Goal: Find specific page/section: Find specific page/section

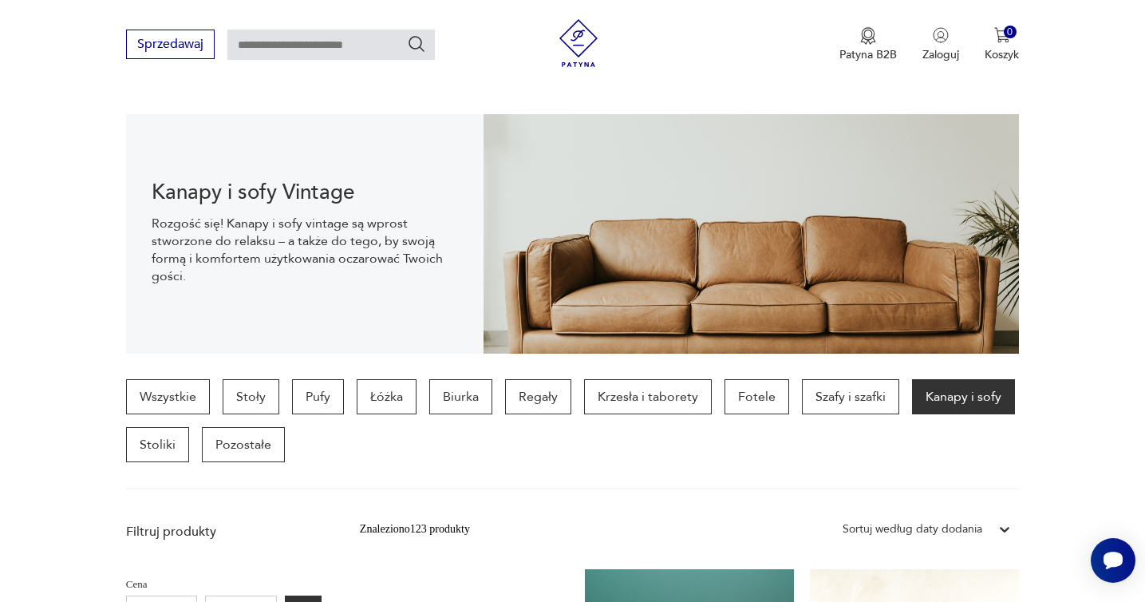
scroll to position [148, 0]
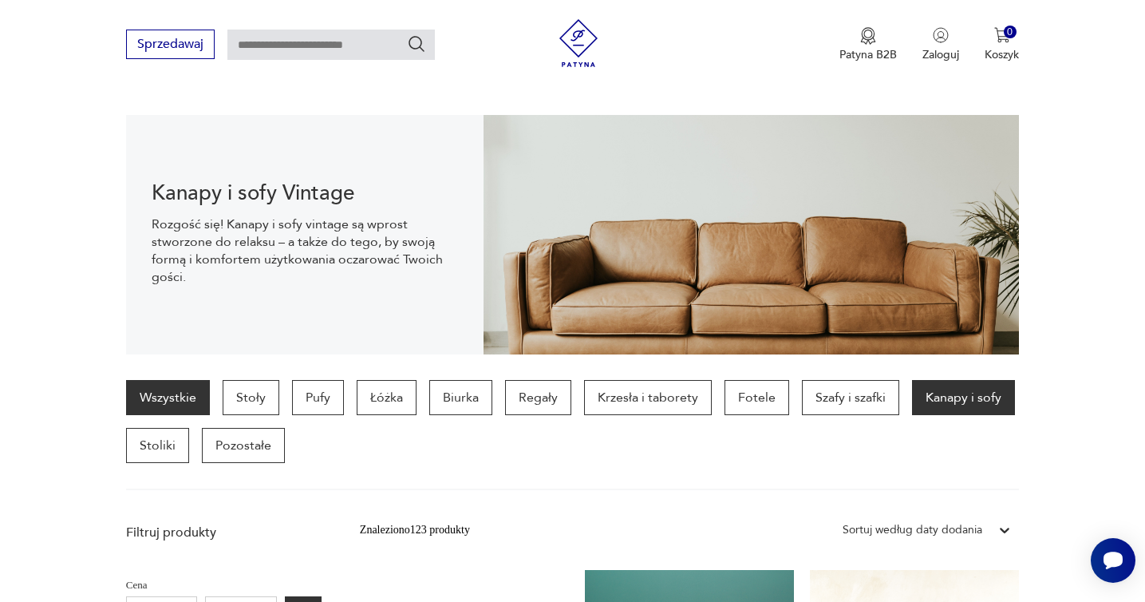
click at [188, 399] on link "Wszystkie" at bounding box center [168, 397] width 84 height 35
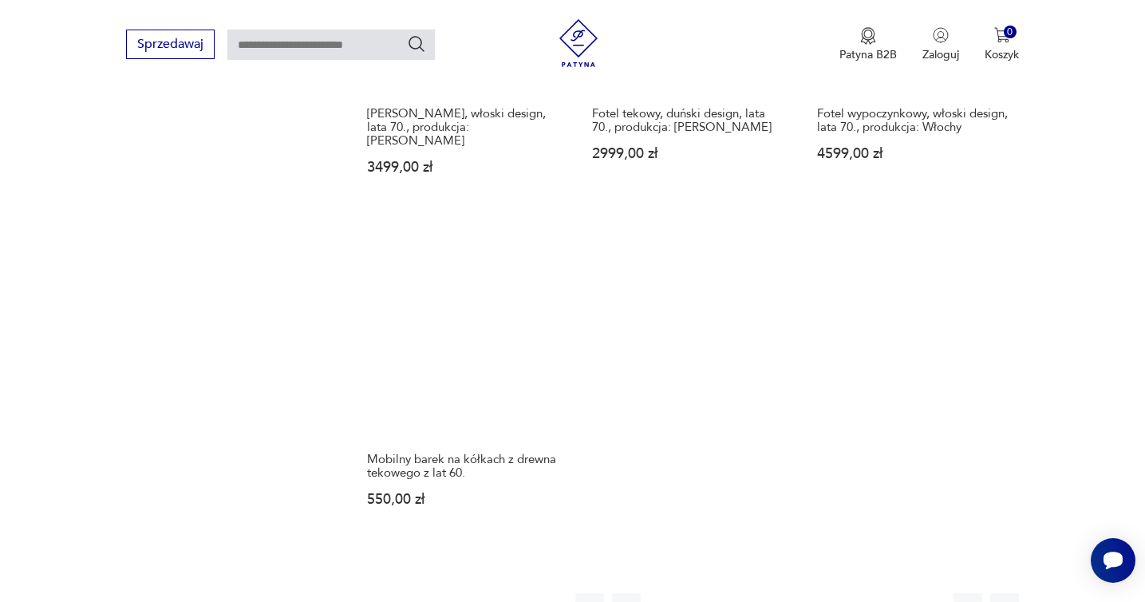
scroll to position [2367, 0]
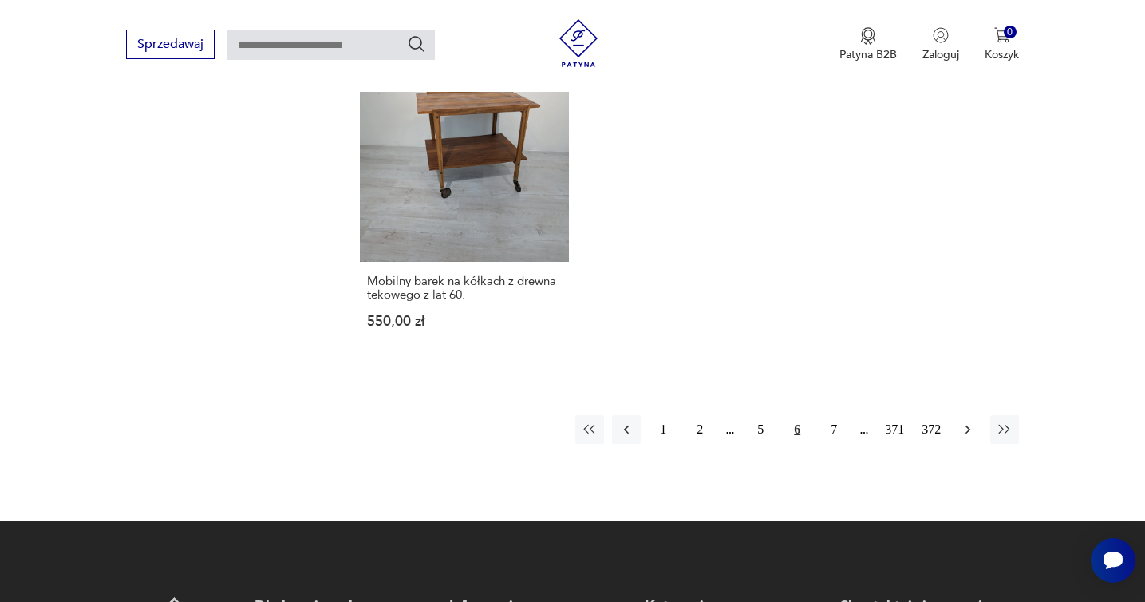
click at [975, 421] on icon "button" at bounding box center [968, 429] width 16 height 16
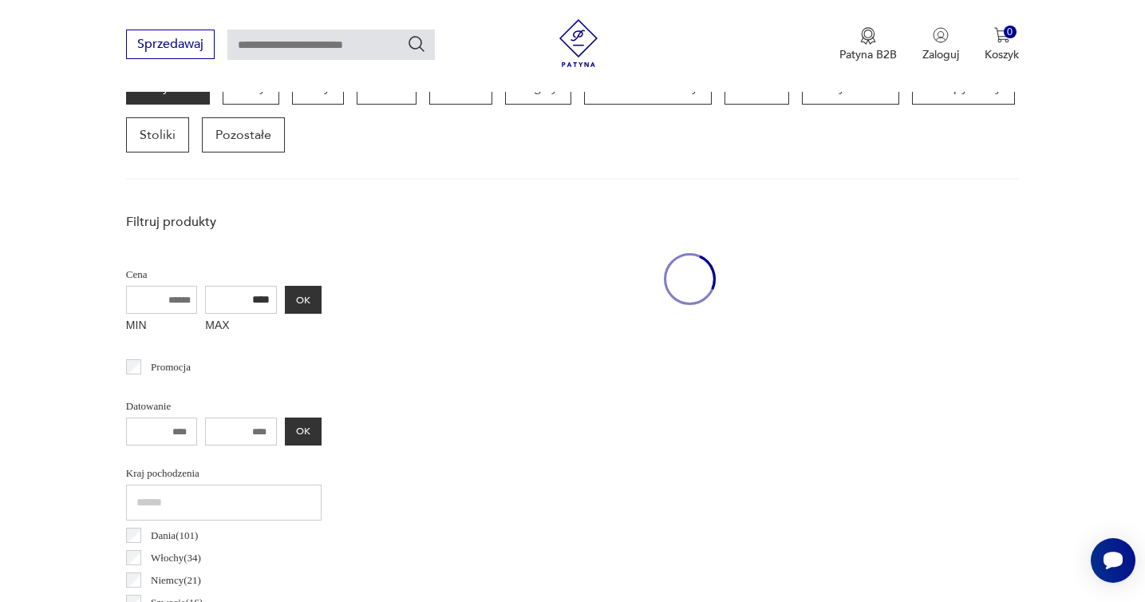
scroll to position [424, 0]
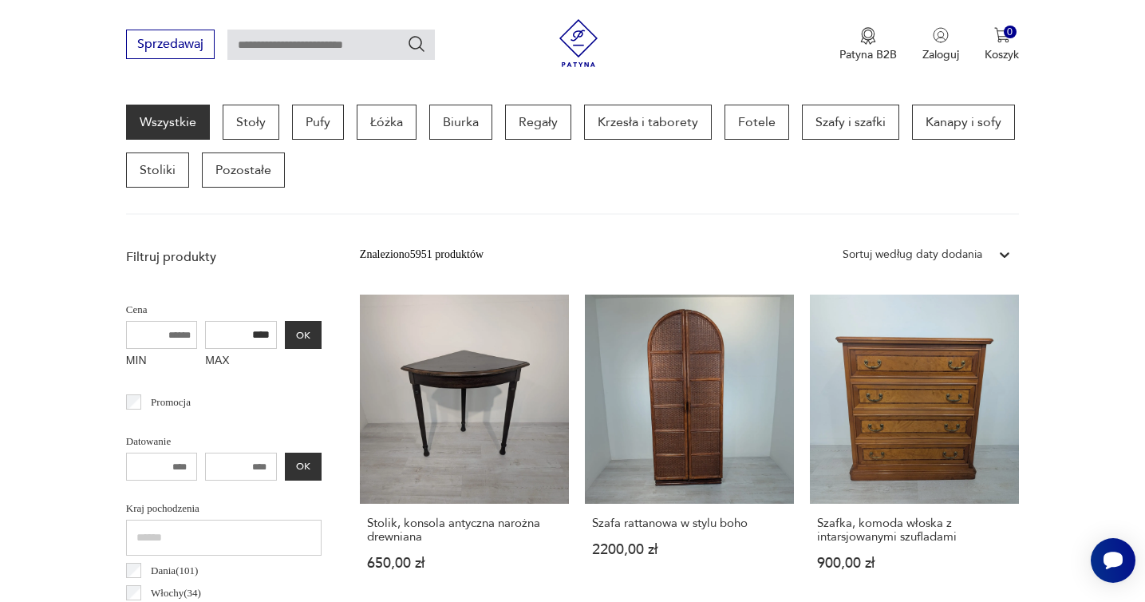
click at [1002, 251] on icon at bounding box center [1005, 255] width 16 height 16
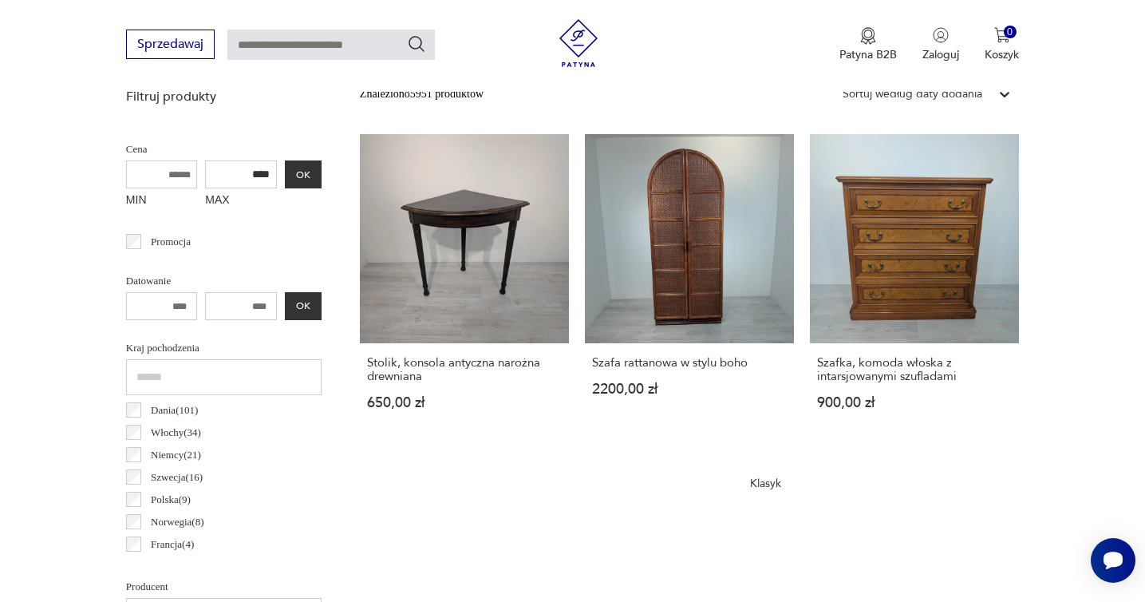
scroll to position [585, 0]
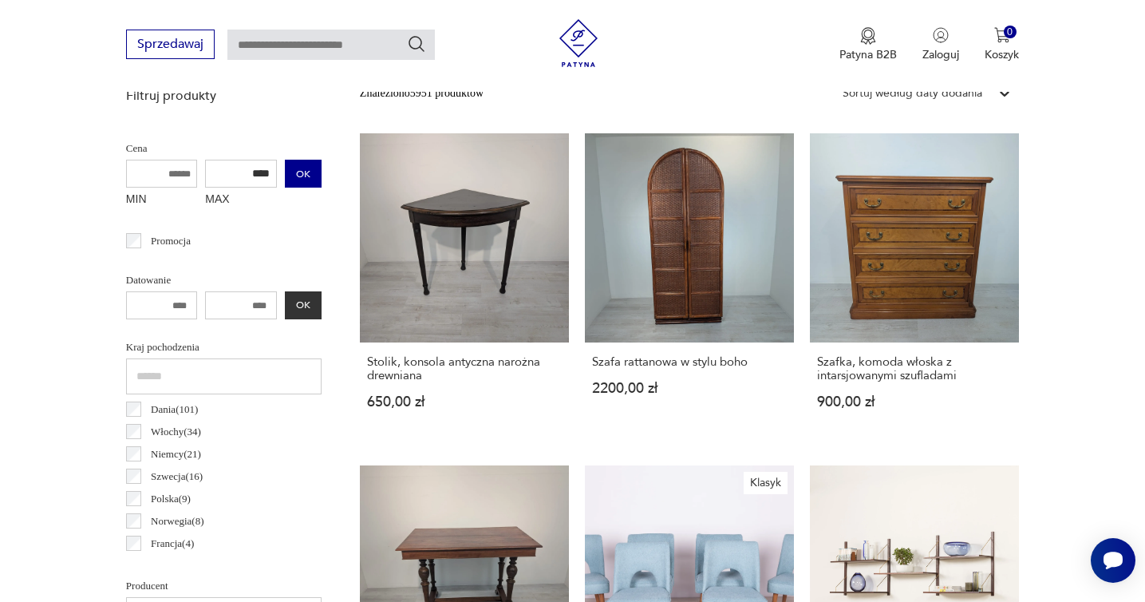
click at [307, 177] on button "OK" at bounding box center [303, 174] width 37 height 28
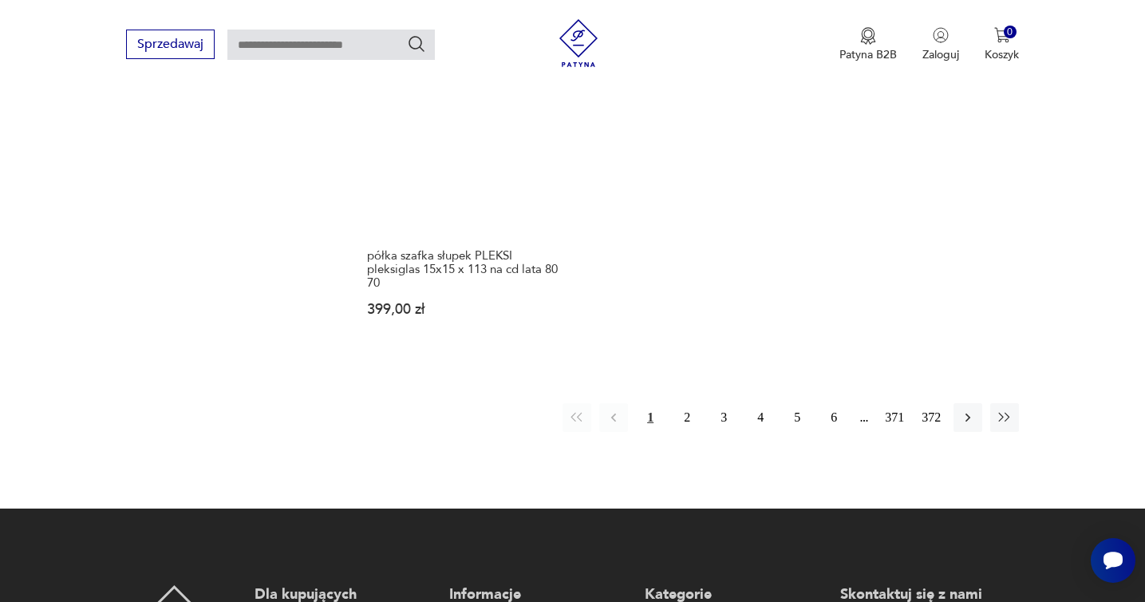
scroll to position [2442, 0]
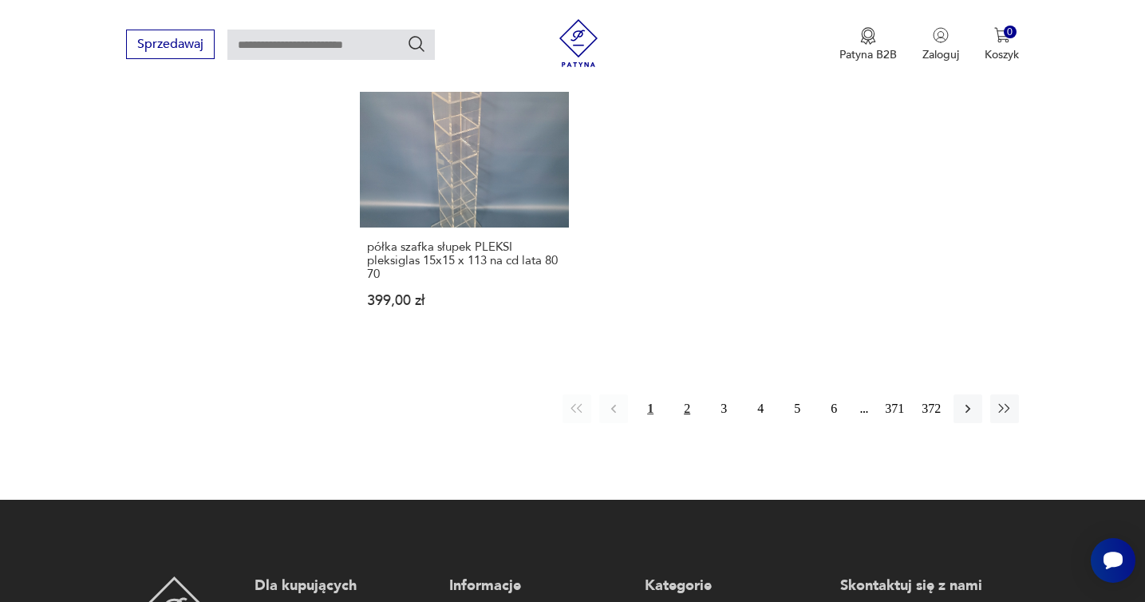
click at [688, 401] on button "2" at bounding box center [687, 408] width 29 height 29
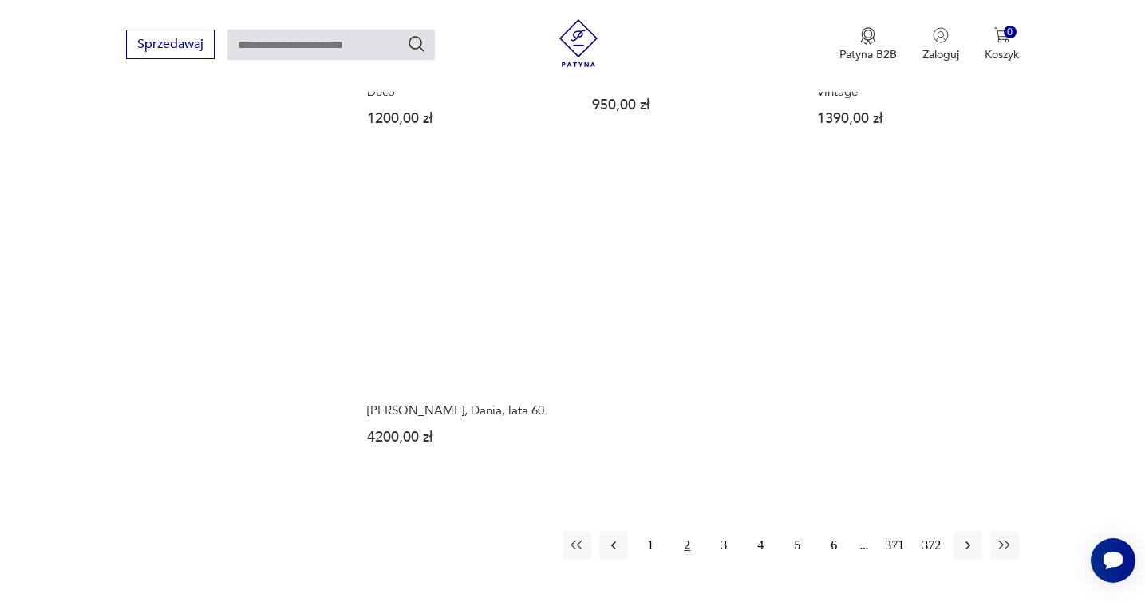
scroll to position [2309, 0]
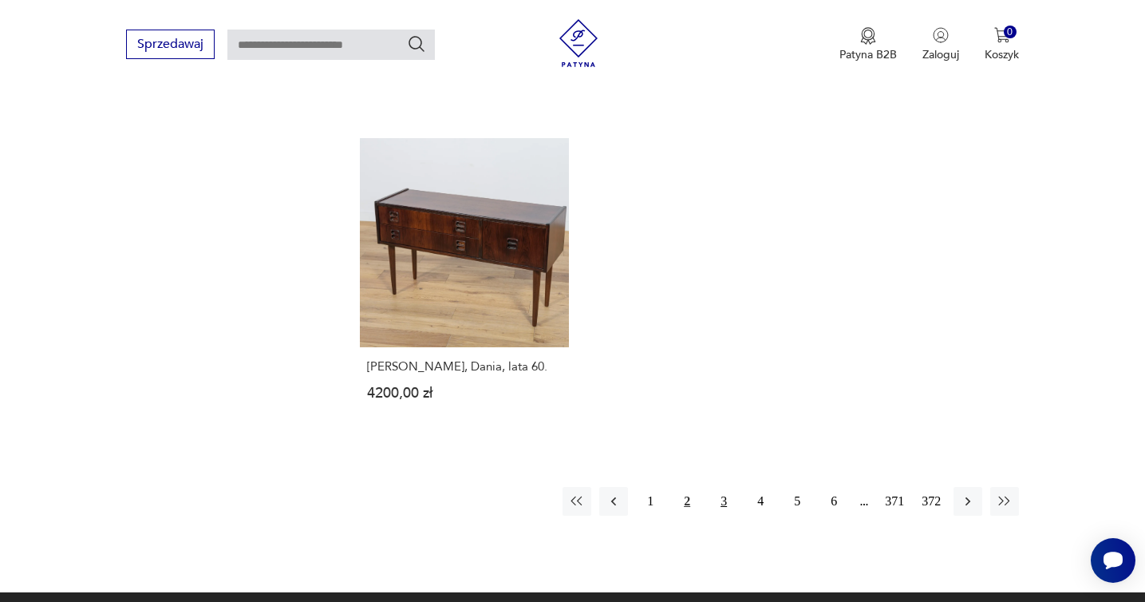
click at [723, 487] on button "3" at bounding box center [724, 501] width 29 height 29
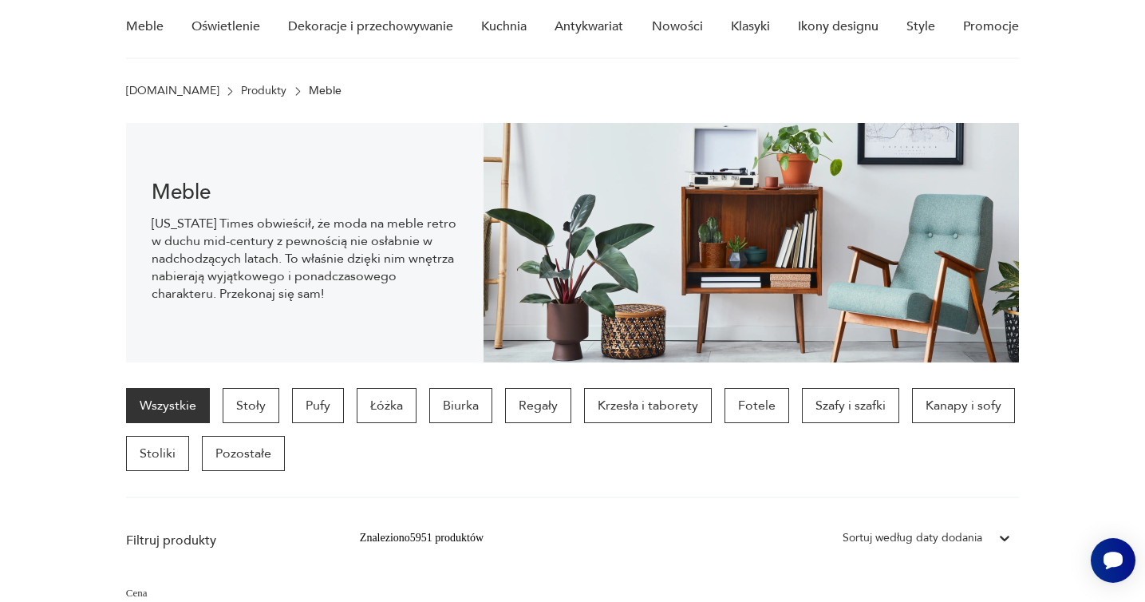
scroll to position [135, 0]
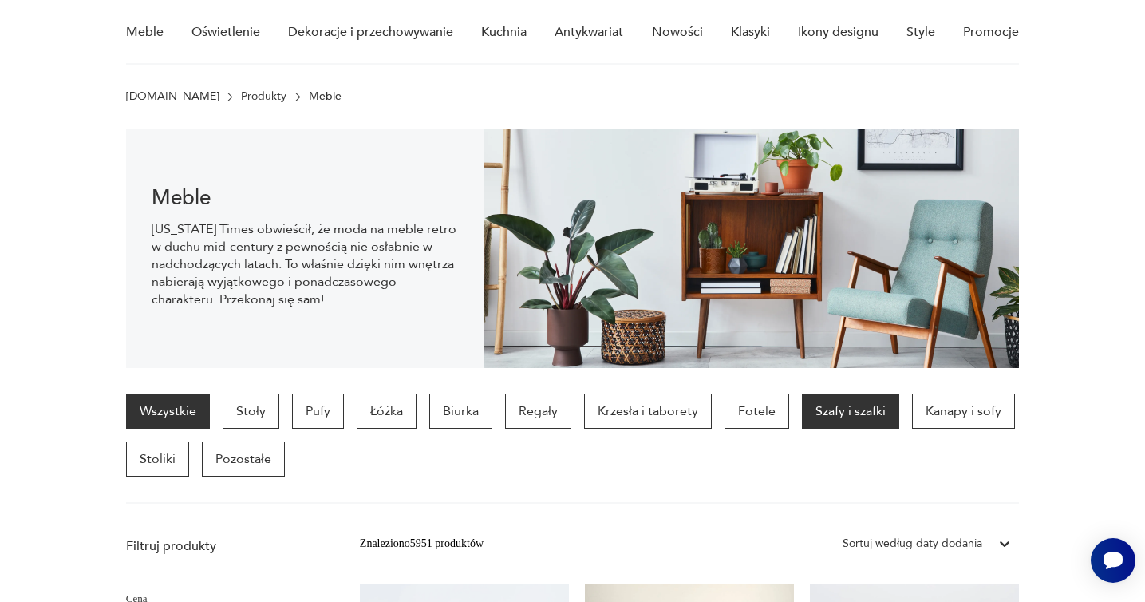
click at [848, 418] on p "Szafy i szafki" at bounding box center [850, 411] width 97 height 35
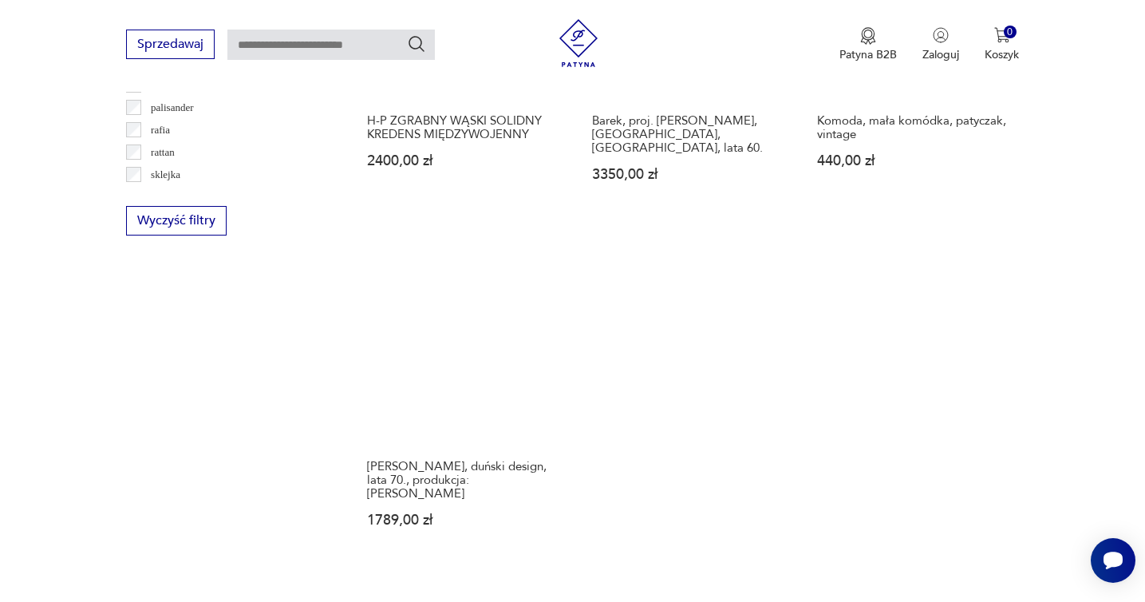
scroll to position [2229, 0]
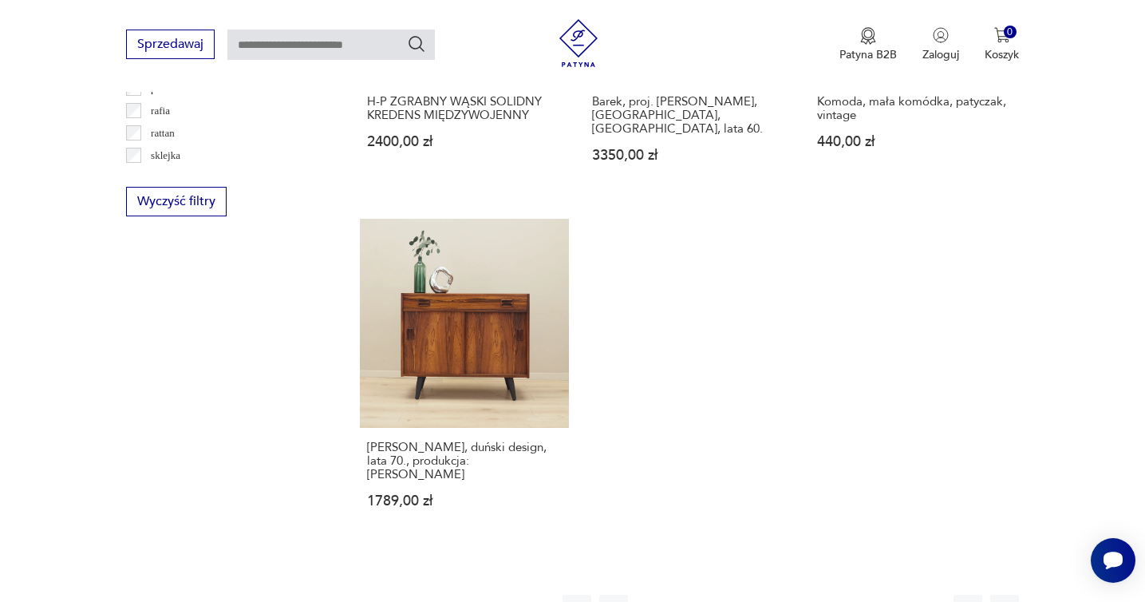
click at [657, 595] on button "1" at bounding box center [650, 609] width 29 height 29
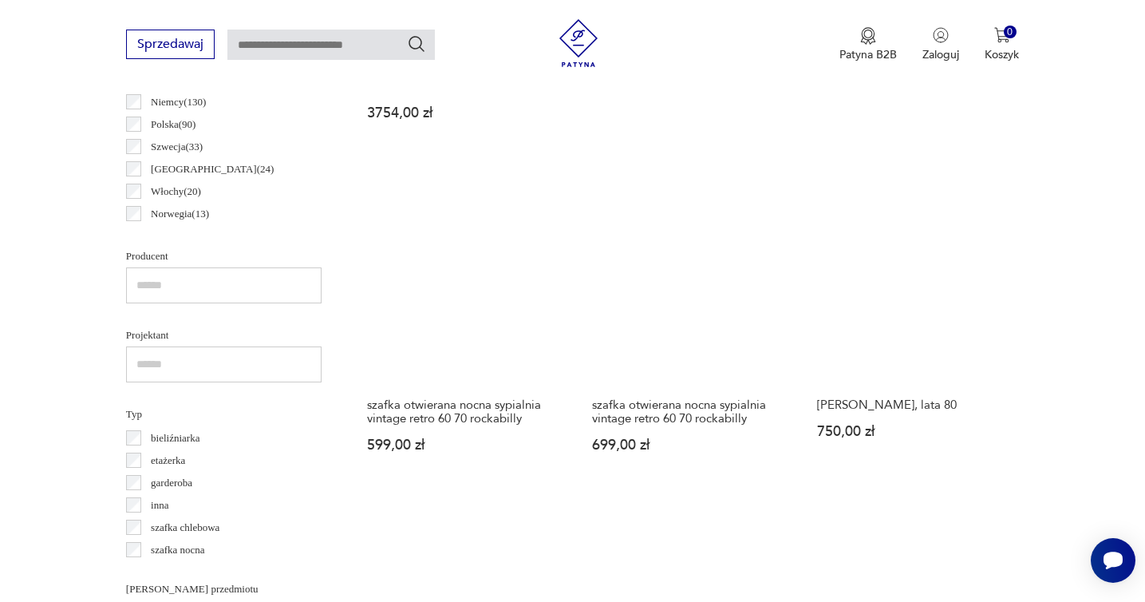
scroll to position [1045, 0]
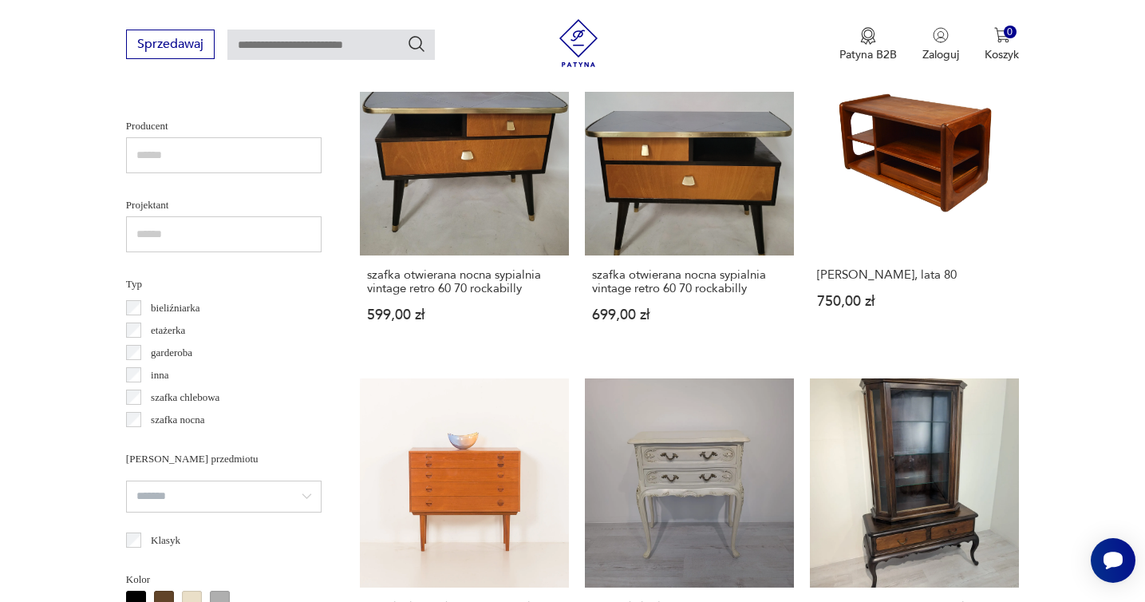
click at [330, 49] on input "text" at bounding box center [331, 45] width 208 height 30
type input "*****"
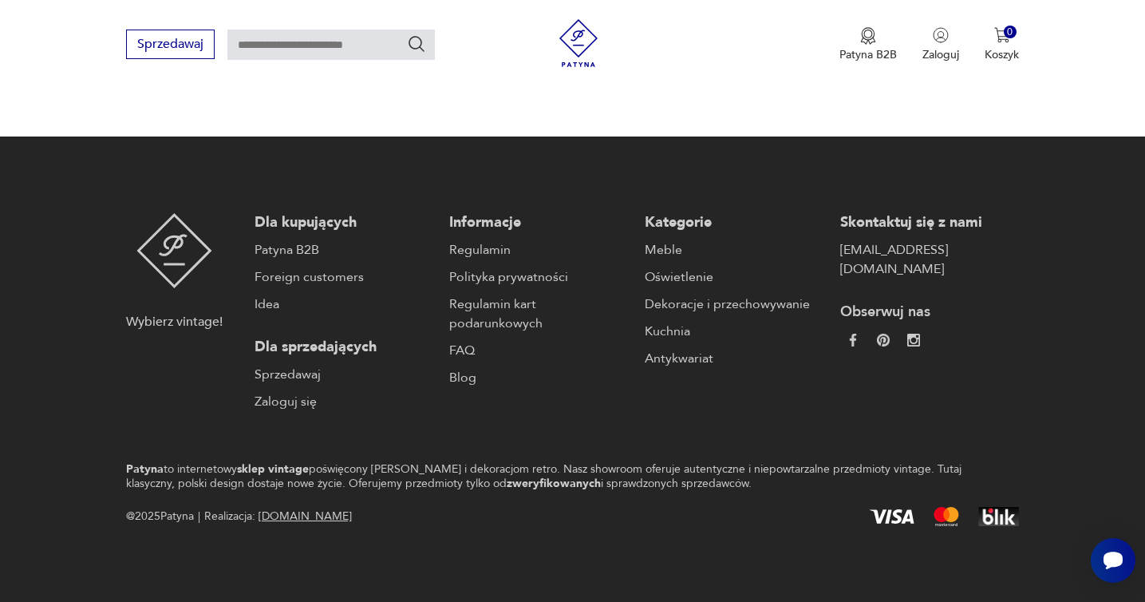
type input "*****"
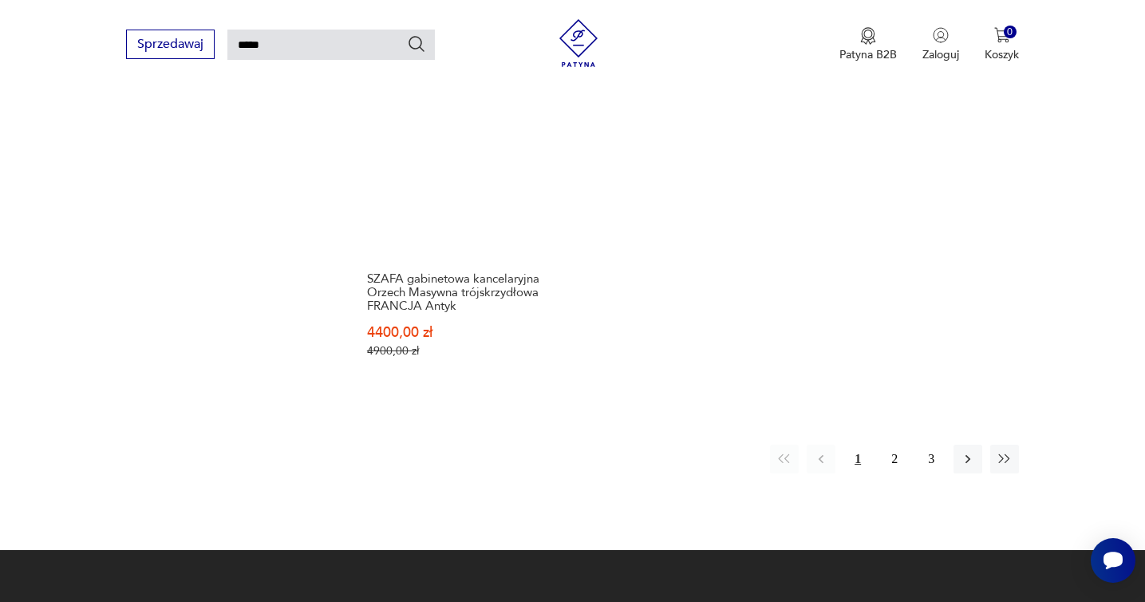
scroll to position [2008, 0]
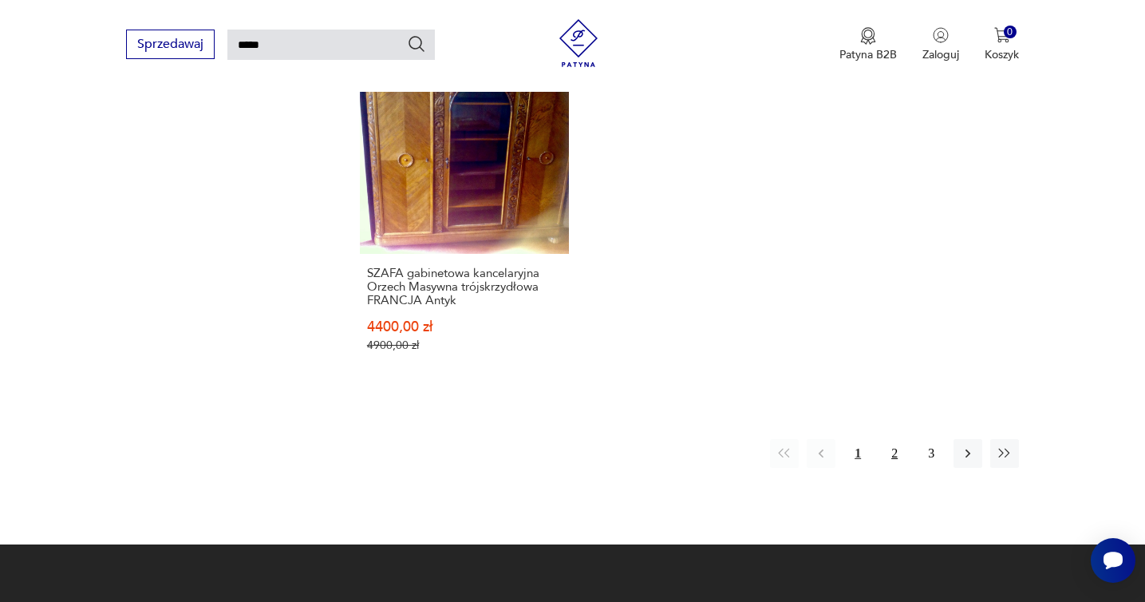
click at [896, 456] on button "2" at bounding box center [894, 453] width 29 height 29
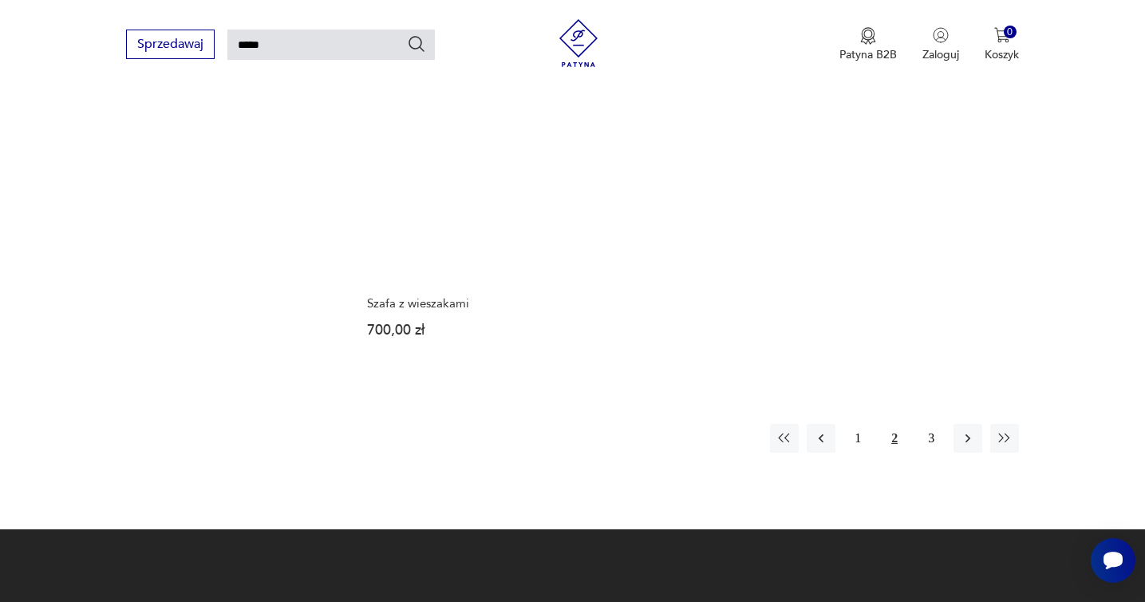
scroll to position [1970, 0]
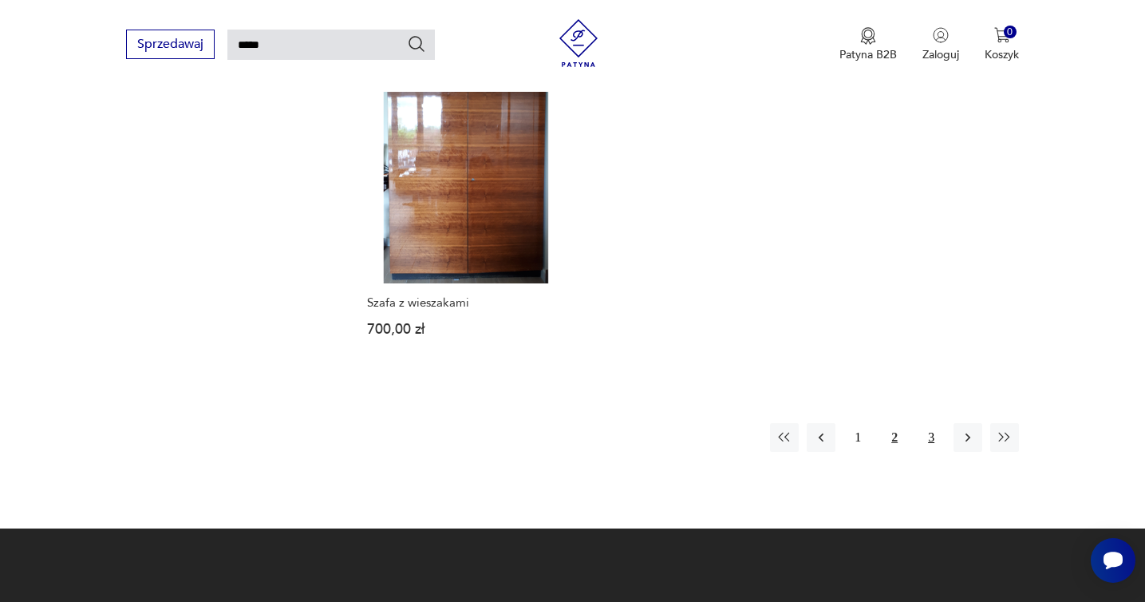
click at [931, 423] on button "3" at bounding box center [931, 437] width 29 height 29
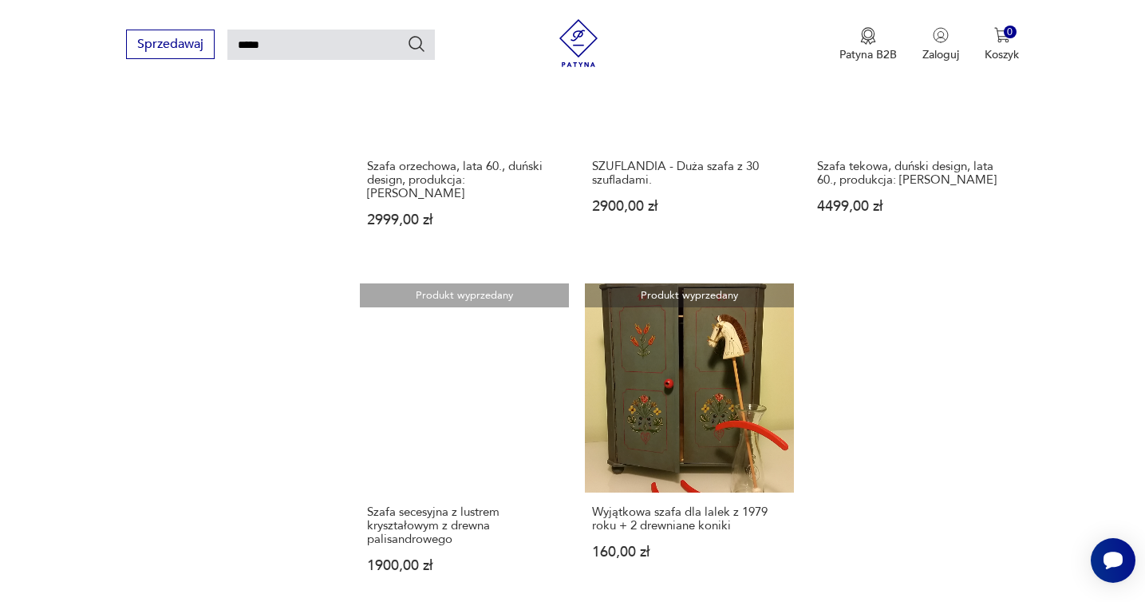
scroll to position [1082, 0]
